Goal: Information Seeking & Learning: Learn about a topic

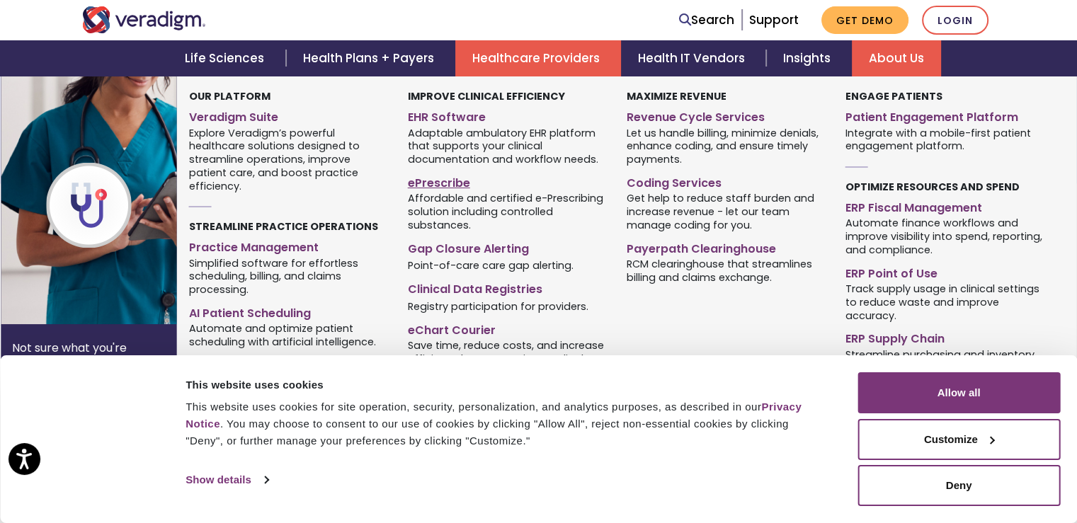
scroll to position [142, 0]
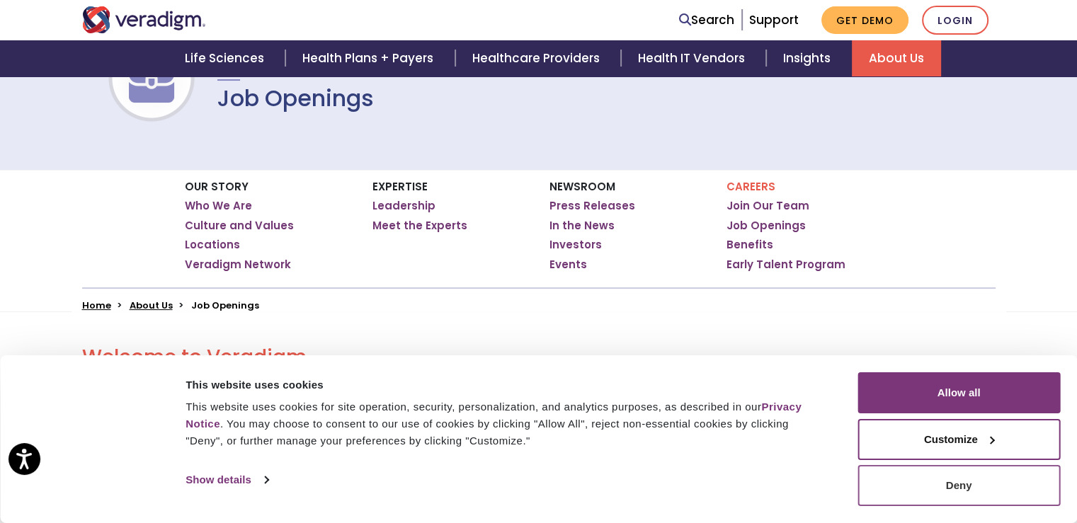
click at [958, 489] on button "Deny" at bounding box center [959, 485] width 203 height 41
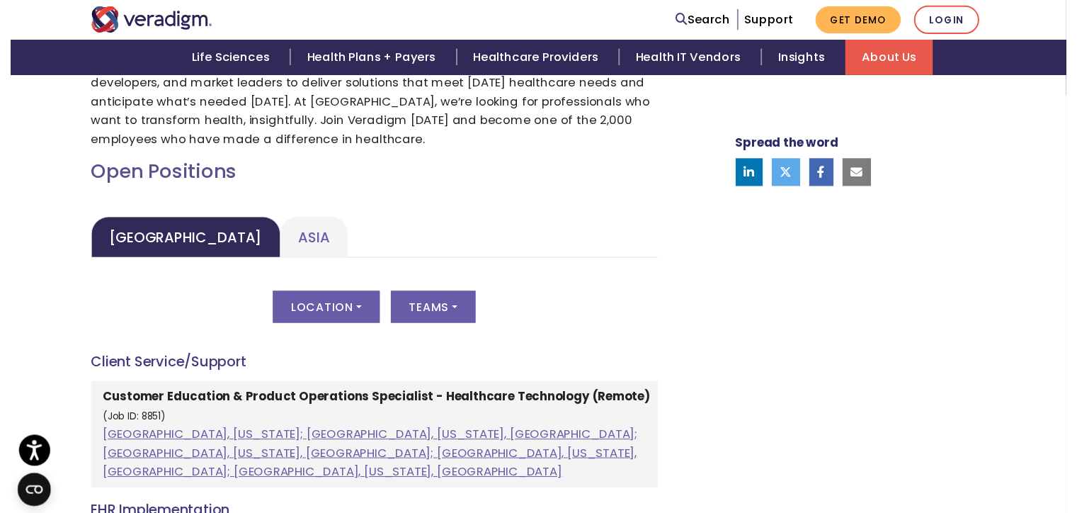
scroll to position [708, 0]
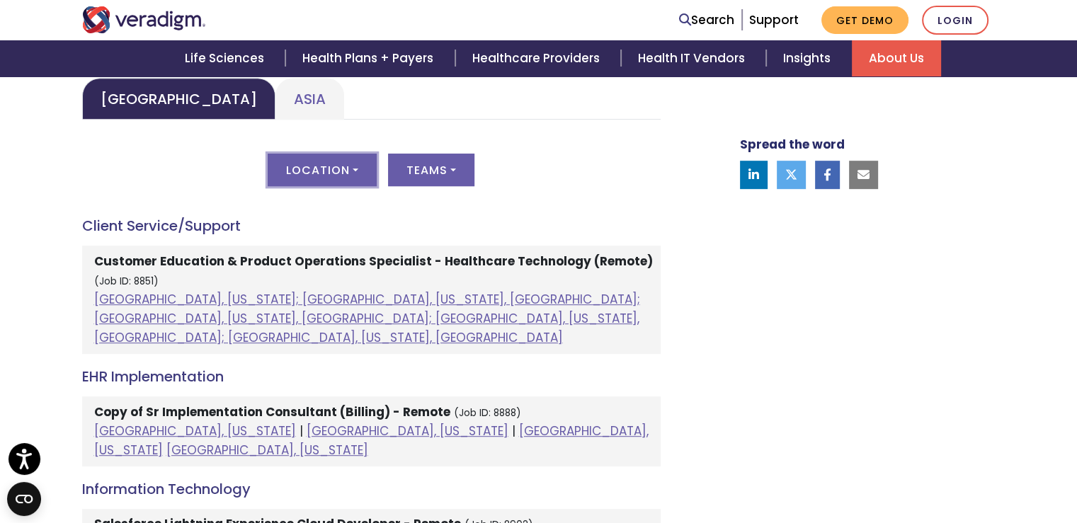
click at [361, 165] on button "Location" at bounding box center [322, 170] width 109 height 33
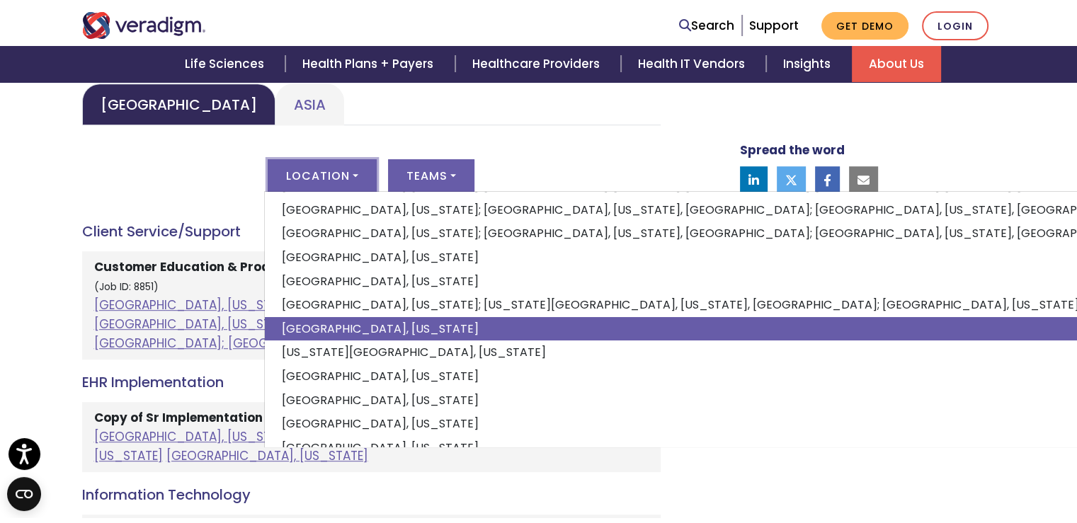
scroll to position [142, 0]
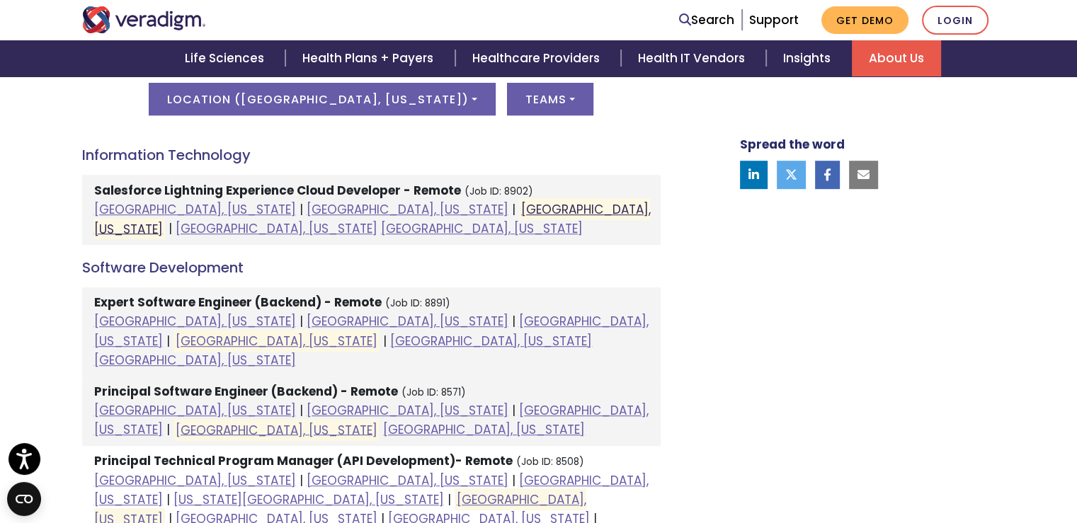
scroll to position [708, 0]
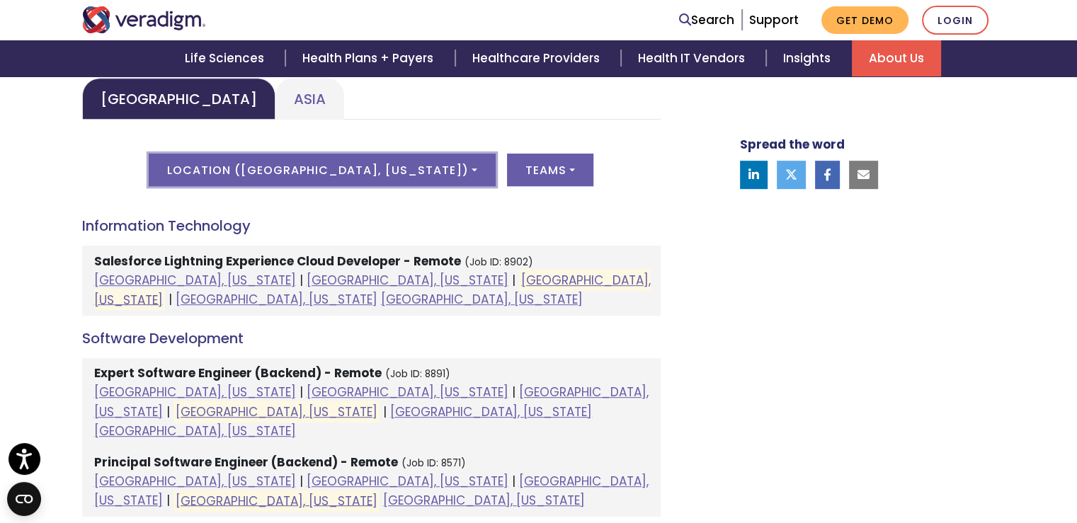
click at [435, 169] on button "Location ( [GEOGRAPHIC_DATA], [US_STATE] )" at bounding box center [322, 170] width 347 height 33
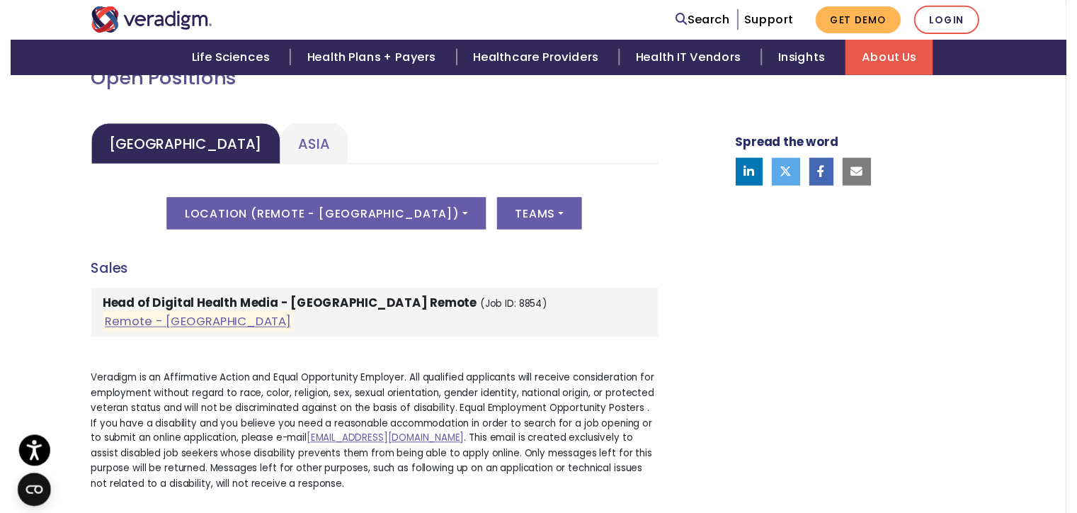
scroll to position [637, 0]
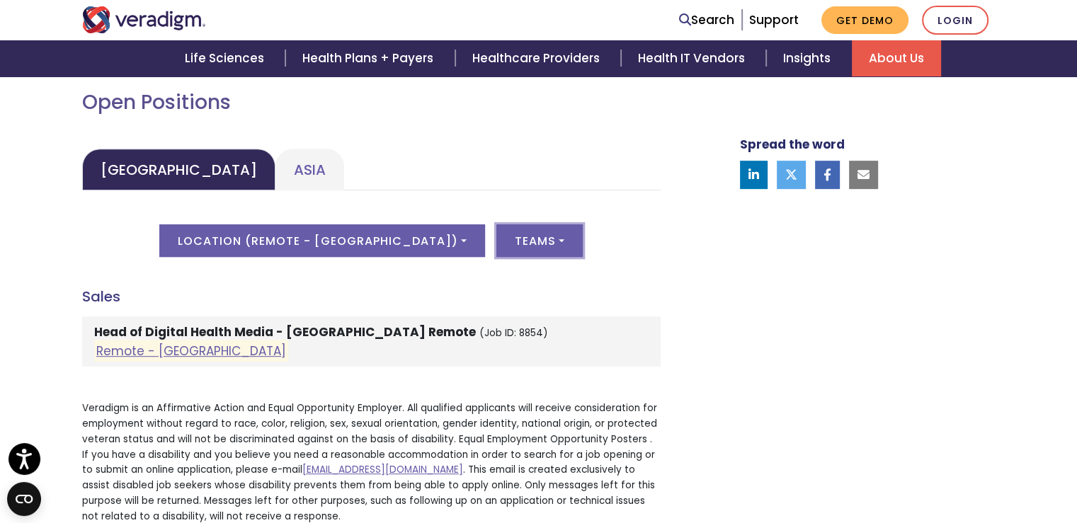
click at [497, 242] on button "Teams" at bounding box center [540, 241] width 86 height 33
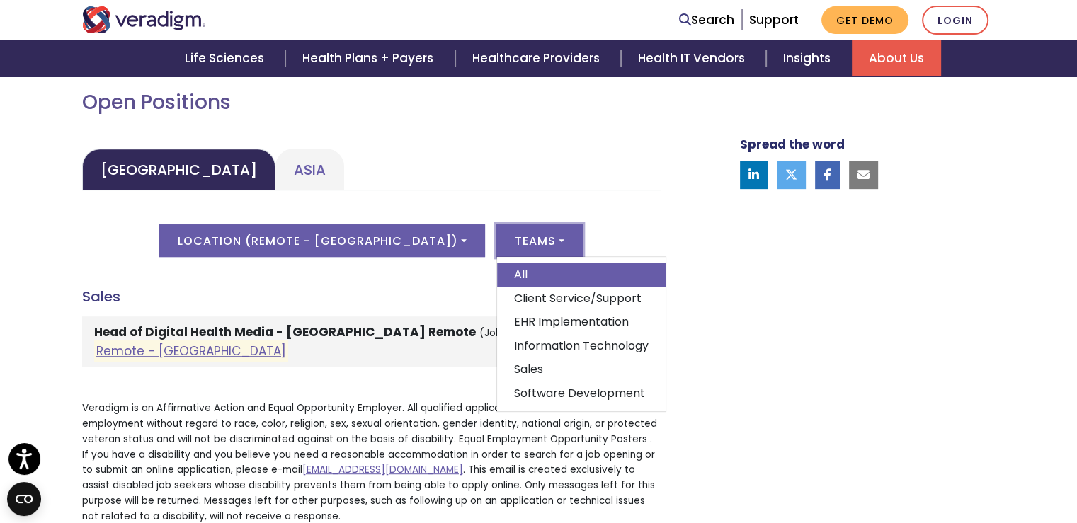
click at [497, 240] on button "Teams" at bounding box center [540, 241] width 86 height 33
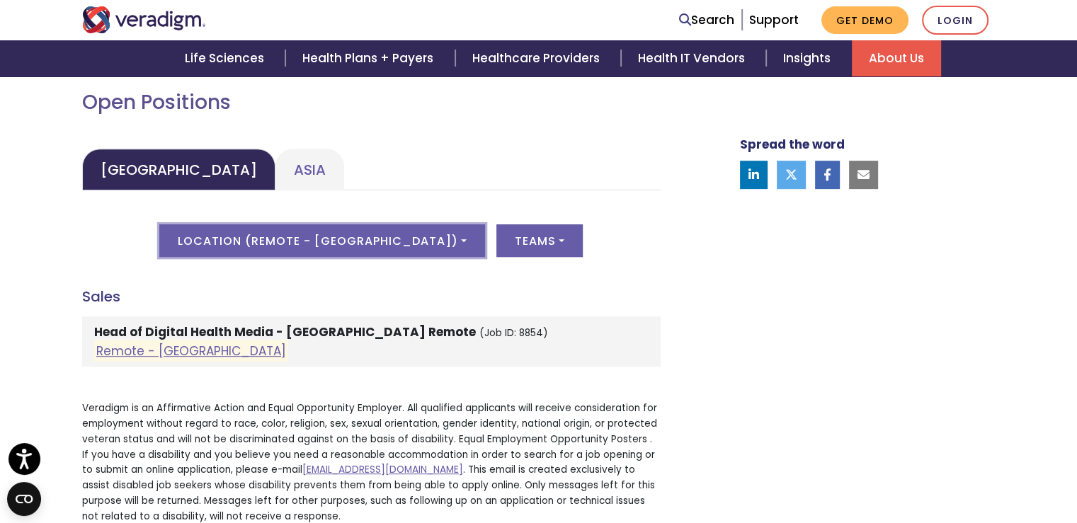
click at [398, 239] on button "Location ( Remote - [GEOGRAPHIC_DATA] )" at bounding box center [322, 241] width 326 height 33
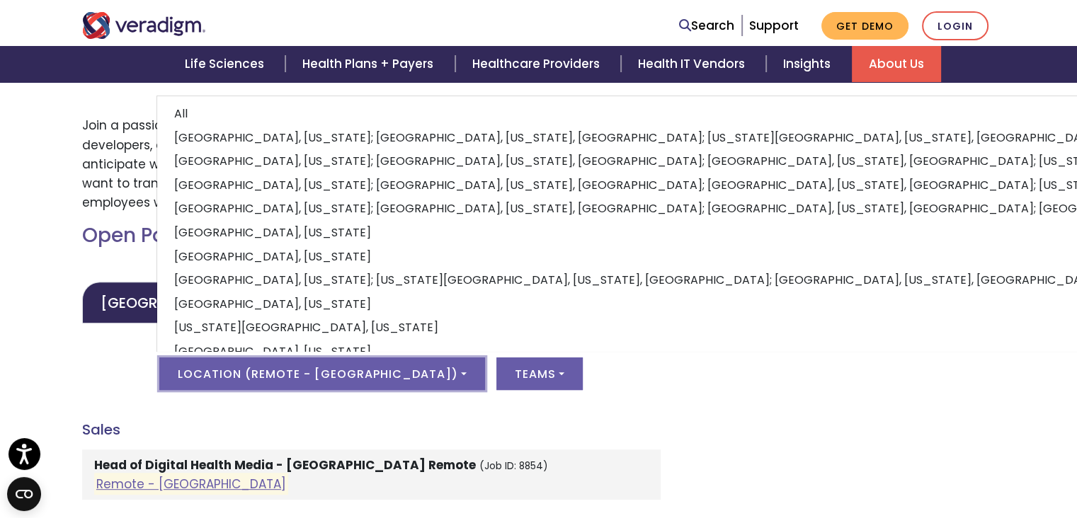
scroll to position [425, 0]
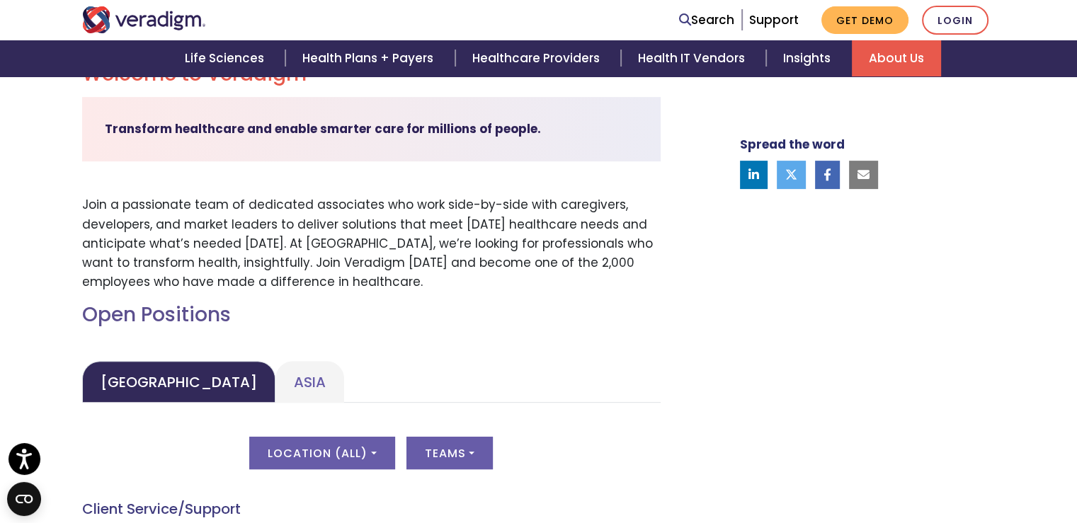
click at [154, 438] on div "Location ( All ) All [GEOGRAPHIC_DATA], [US_STATE]; [GEOGRAPHIC_DATA], [US_STAT…" at bounding box center [371, 462] width 579 height 50
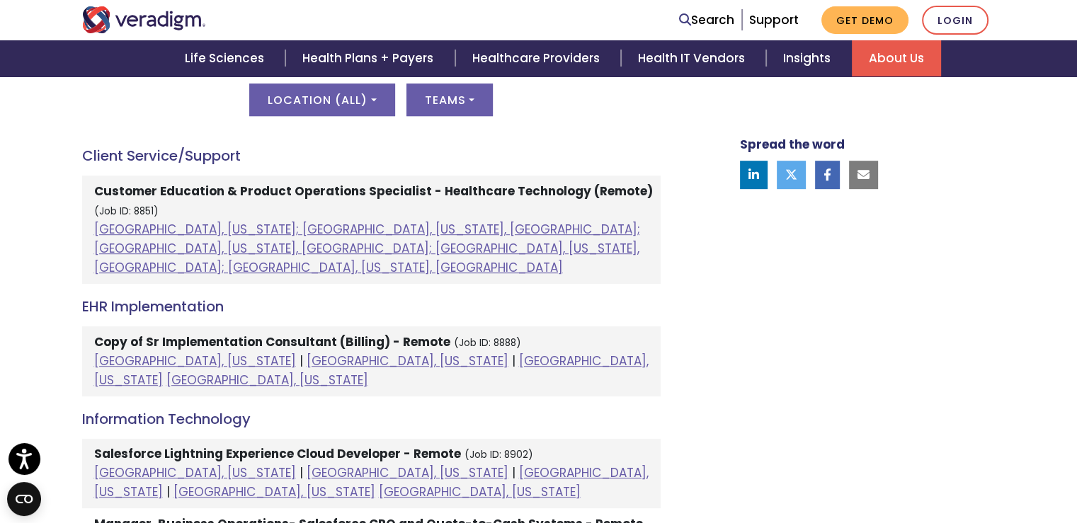
scroll to position [779, 0]
click at [178, 297] on h4 "EHR Implementation" at bounding box center [371, 305] width 579 height 17
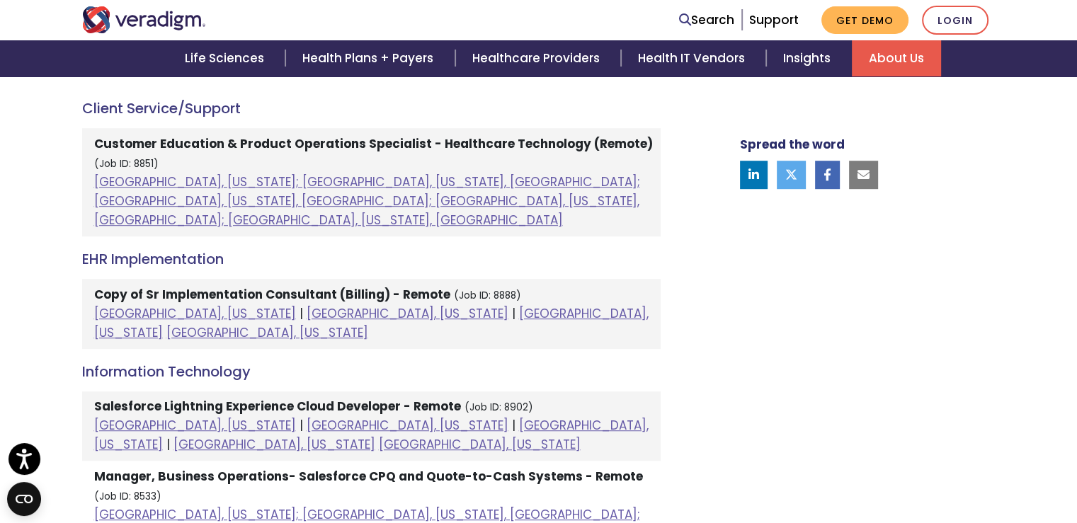
scroll to position [850, 0]
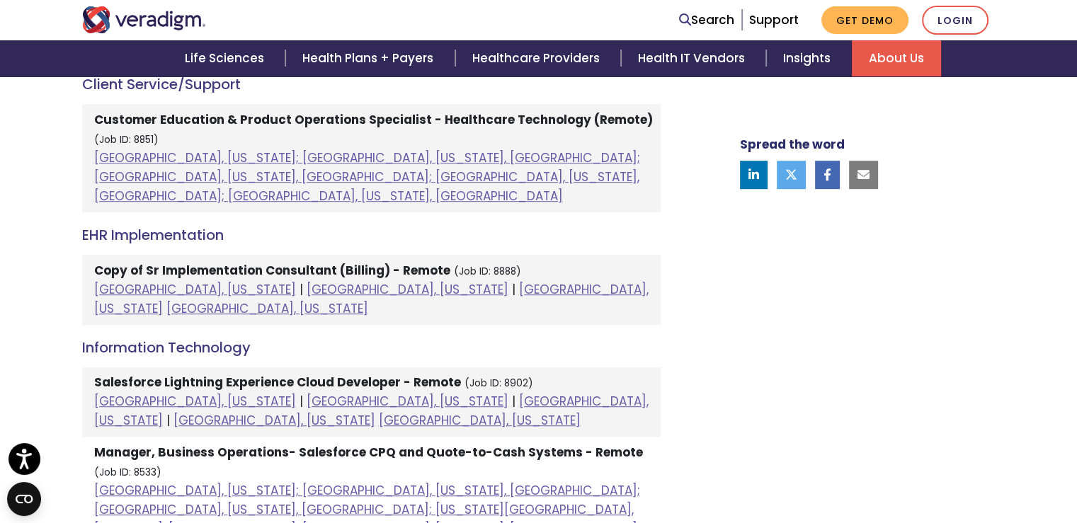
click at [140, 227] on h4 "EHR Implementation" at bounding box center [371, 235] width 579 height 17
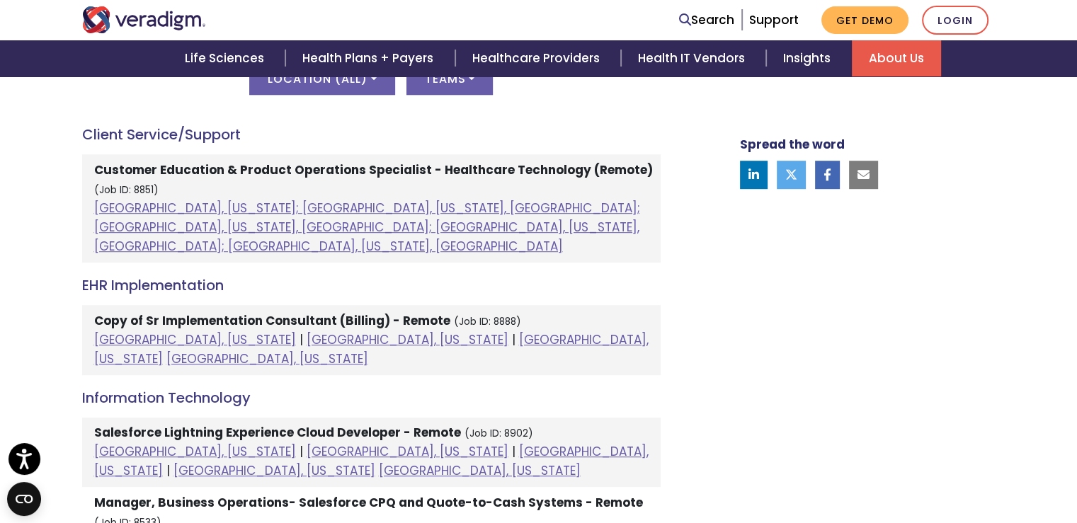
scroll to position [779, 0]
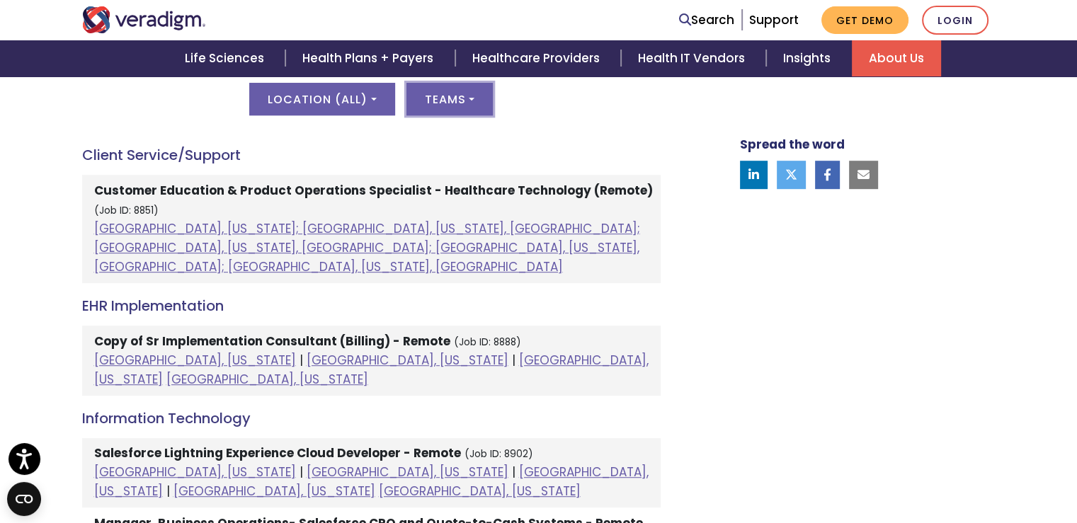
click at [470, 101] on button "Teams" at bounding box center [450, 99] width 86 height 33
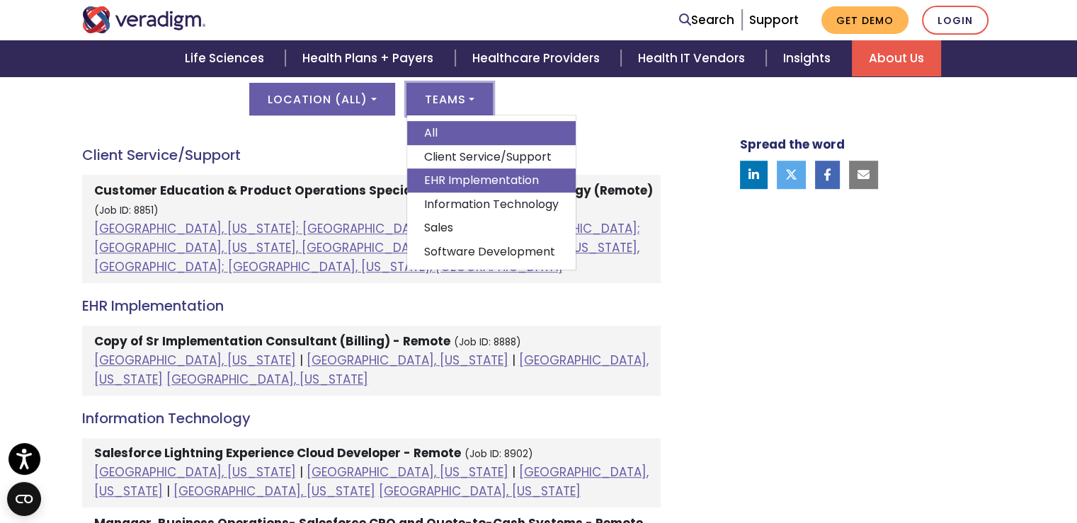
click at [480, 178] on link "EHR Implementation" at bounding box center [491, 181] width 169 height 24
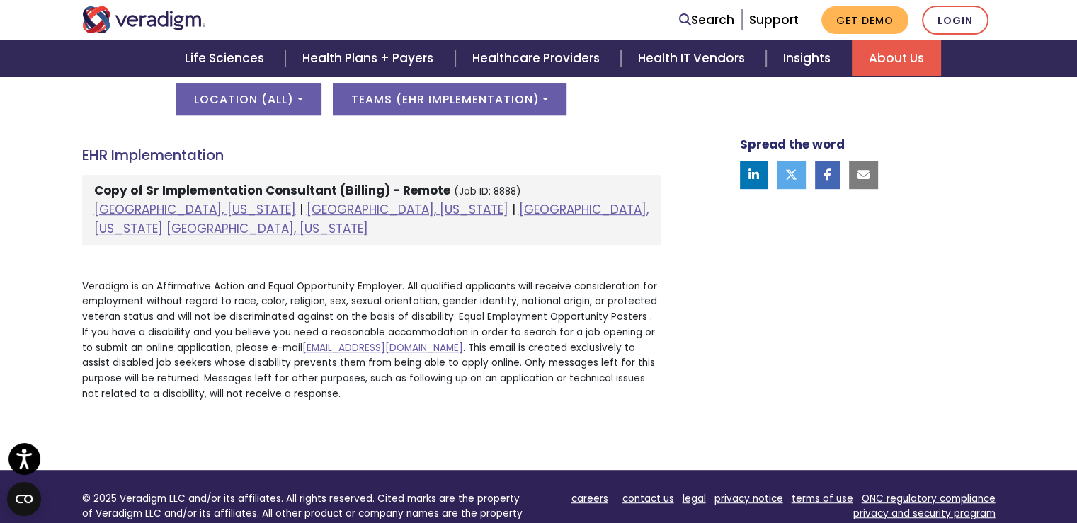
click at [235, 195] on strong "Copy of Sr Implementation Consultant (Billing) - Remote" at bounding box center [272, 190] width 356 height 17
click at [232, 186] on strong "Copy of Sr Implementation Consultant (Billing) - Remote" at bounding box center [272, 190] width 356 height 17
